Goal: Find specific page/section: Find specific page/section

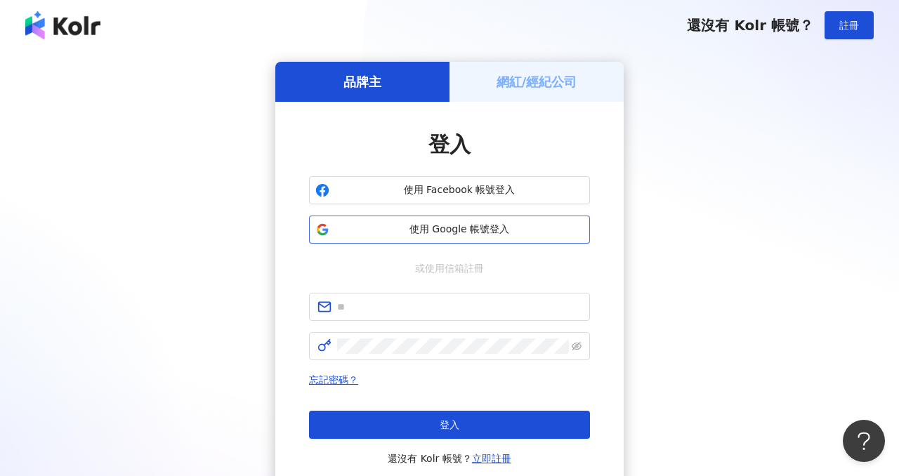
click at [456, 230] on span "使用 Google 帳號登入" at bounding box center [459, 230] width 249 height 14
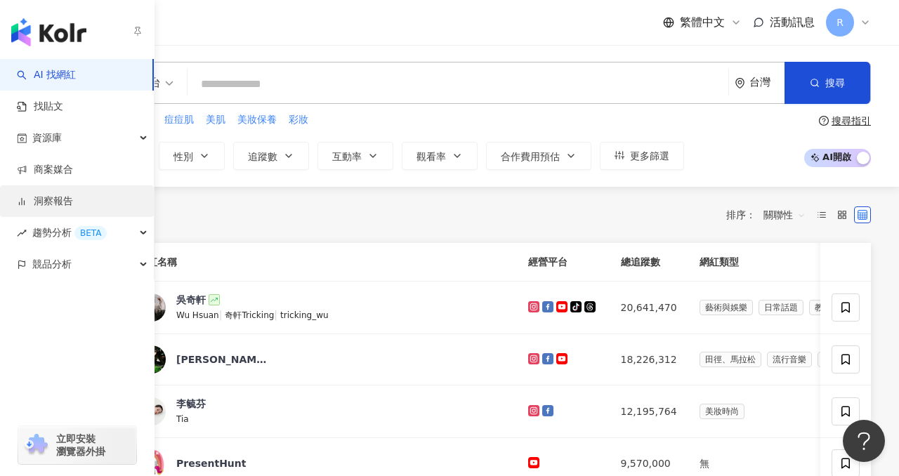
click at [24, 194] on link "洞察報告" at bounding box center [45, 201] width 56 height 14
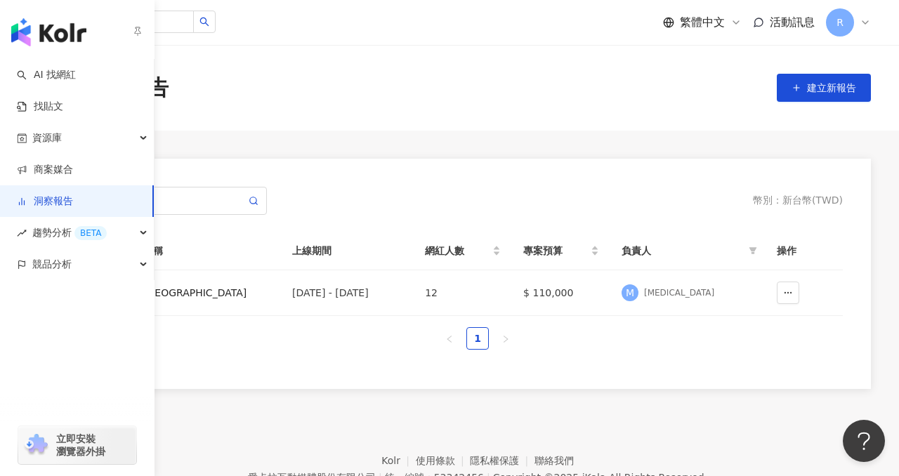
click at [73, 201] on link "洞察報告" at bounding box center [45, 201] width 56 height 14
click at [55, 198] on link "洞察報告" at bounding box center [45, 201] width 56 height 14
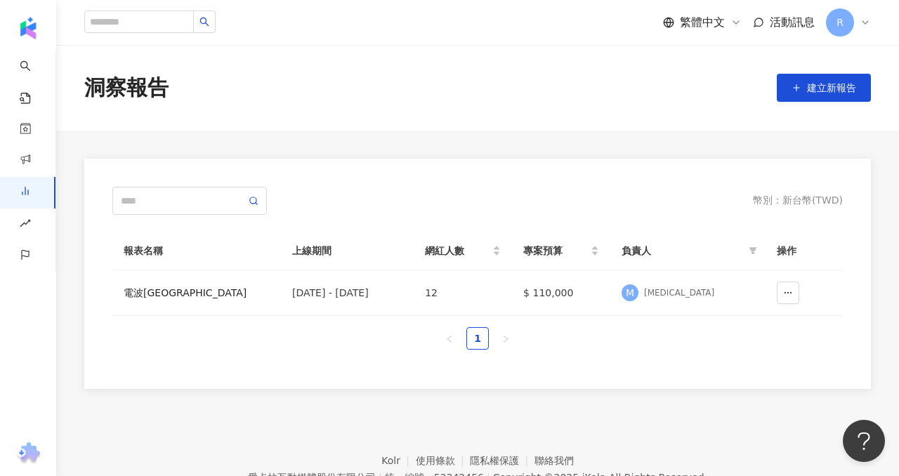
click at [265, 91] on div "洞察報告 建立新報告" at bounding box center [477, 87] width 842 height 29
